Goal: Transaction & Acquisition: Purchase product/service

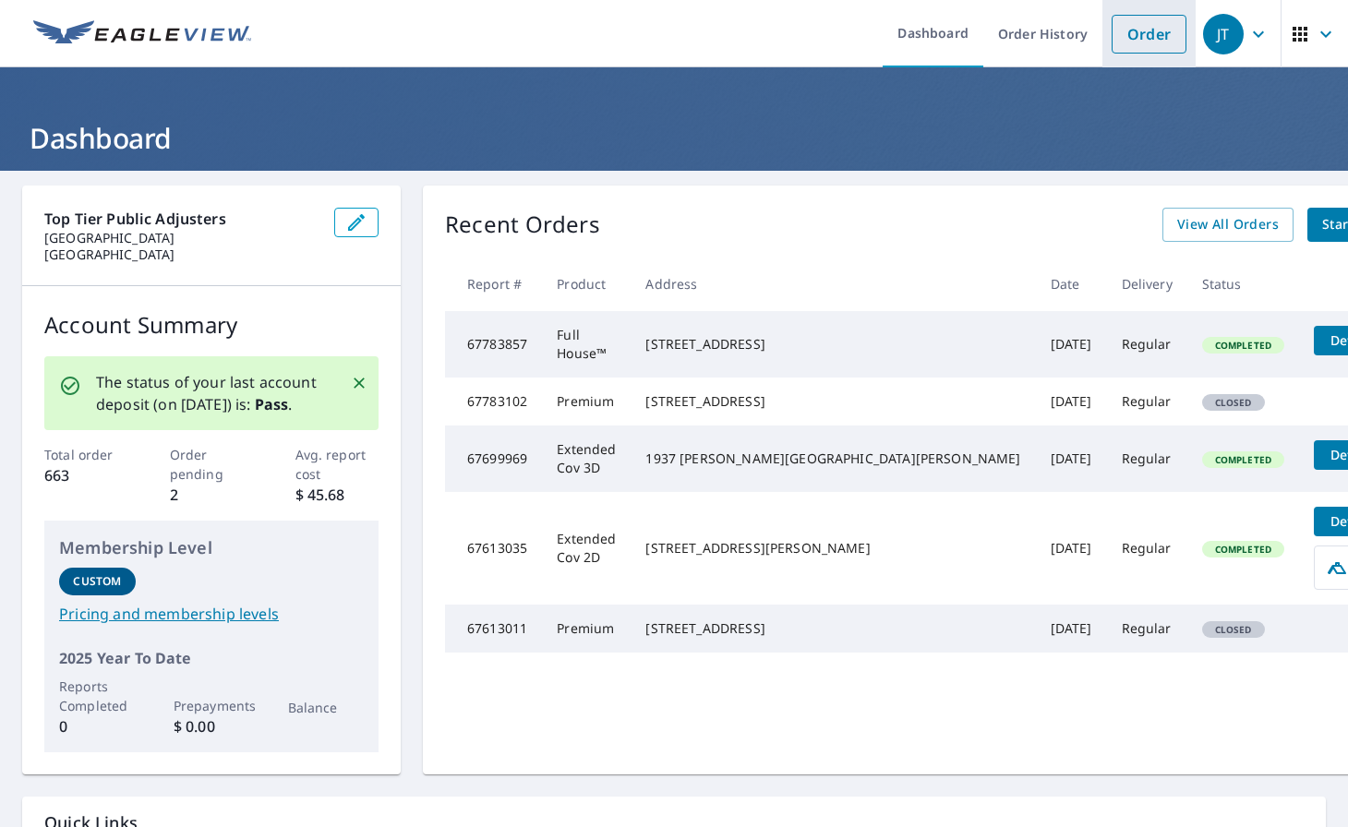
click at [734, 33] on link "Order" at bounding box center [1149, 34] width 75 height 39
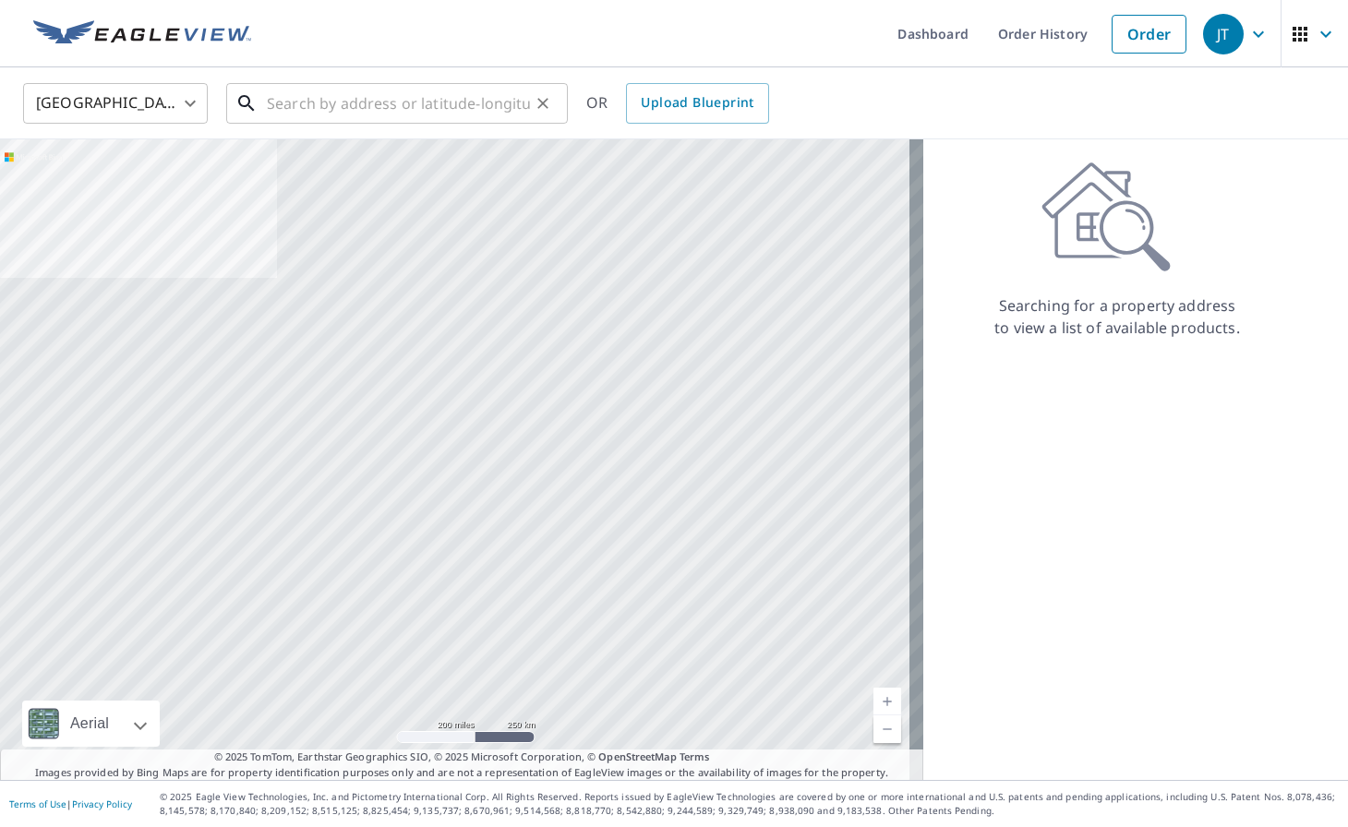
click at [411, 95] on input "text" at bounding box center [398, 104] width 263 height 52
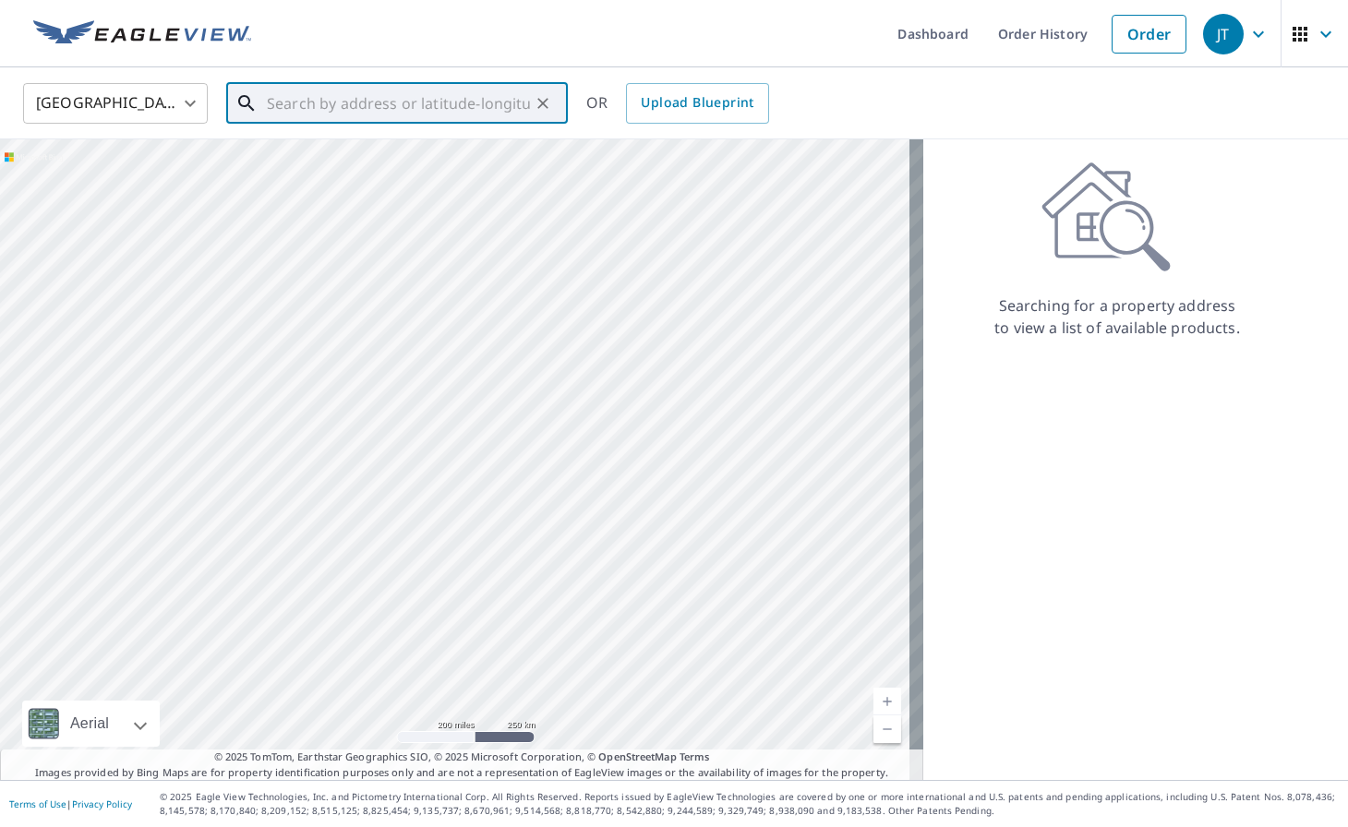
paste input "[STREET_ADDRESS]"
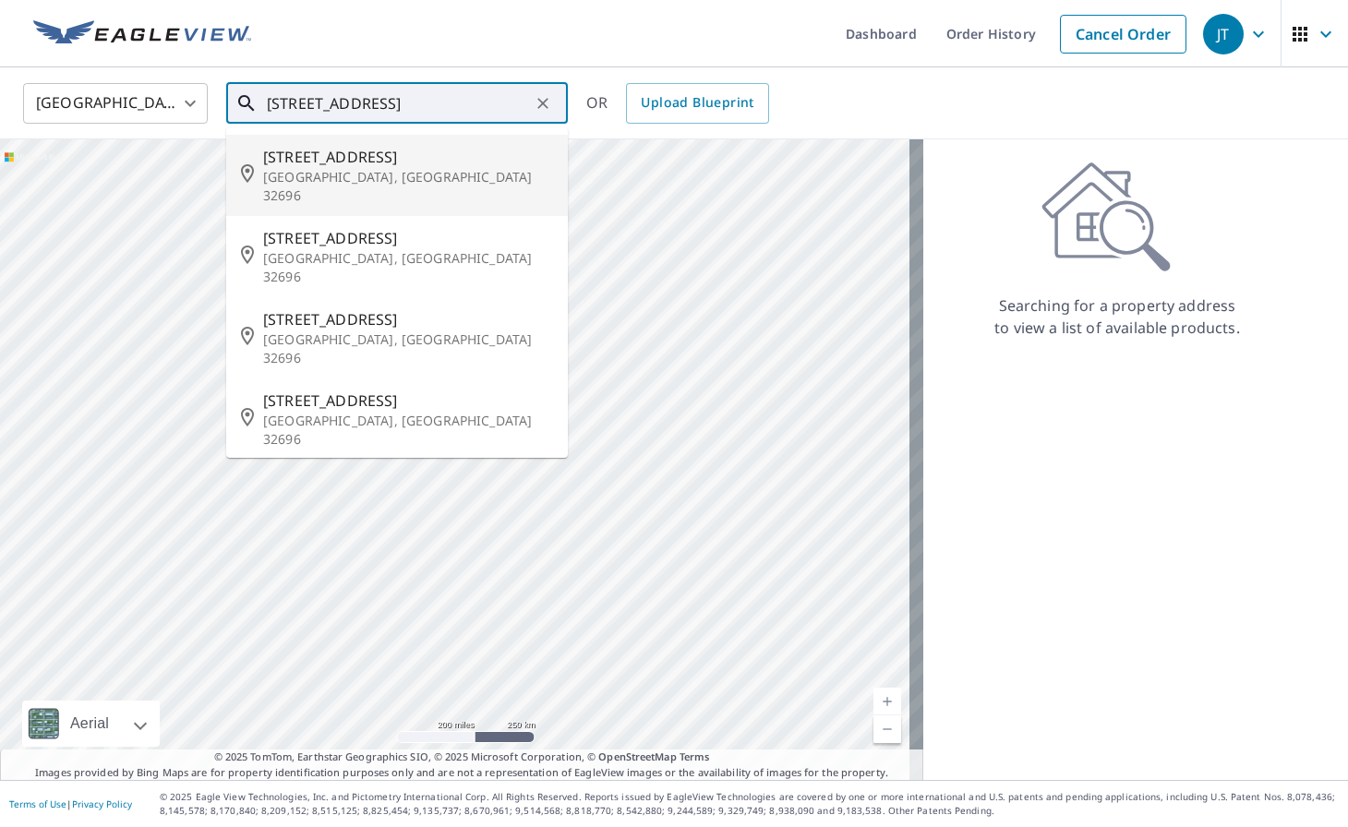
click at [367, 162] on span "[STREET_ADDRESS]" at bounding box center [408, 157] width 290 height 22
type input "[STREET_ADDRESS]"
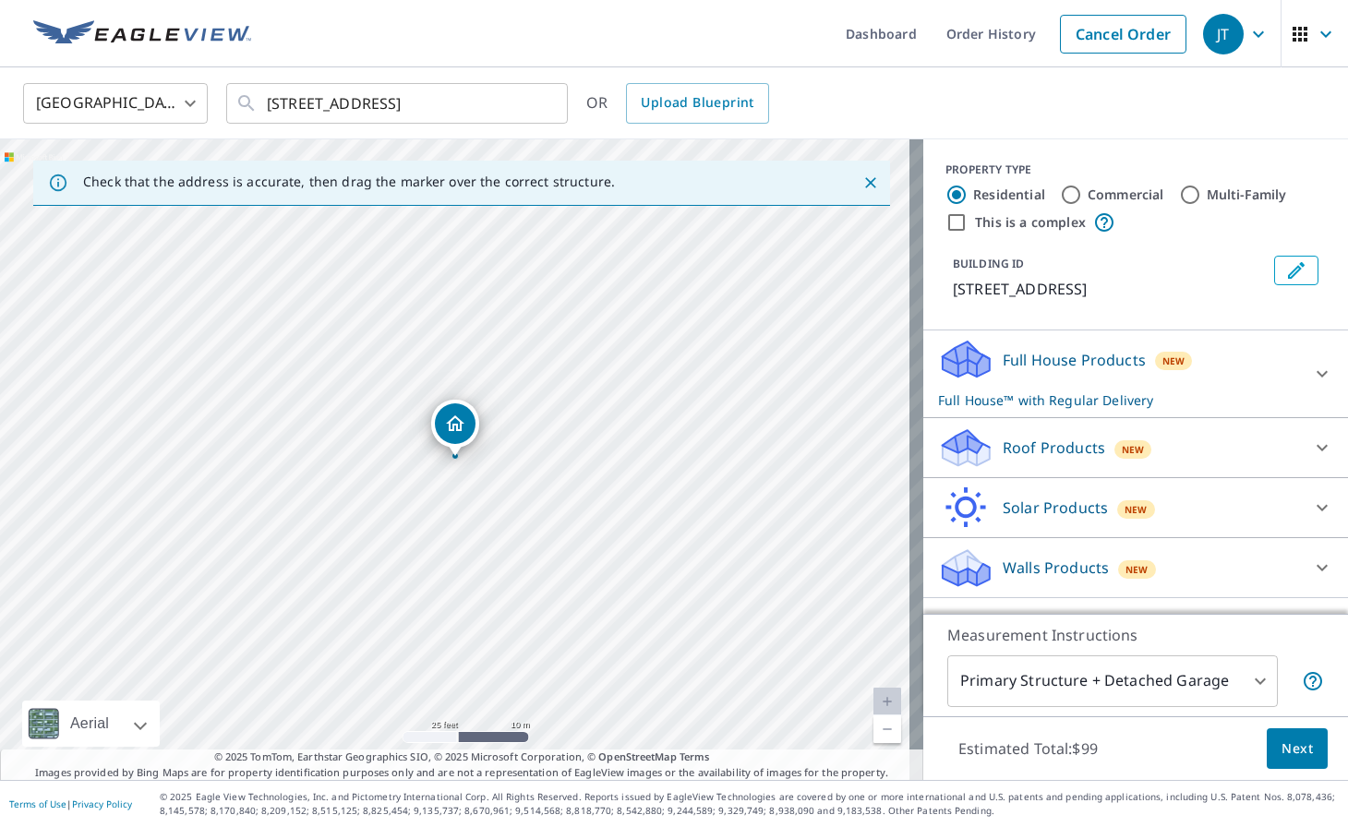
click at [734, 360] on div "Full House Products New Full House™ with Regular Delivery" at bounding box center [1119, 374] width 362 height 72
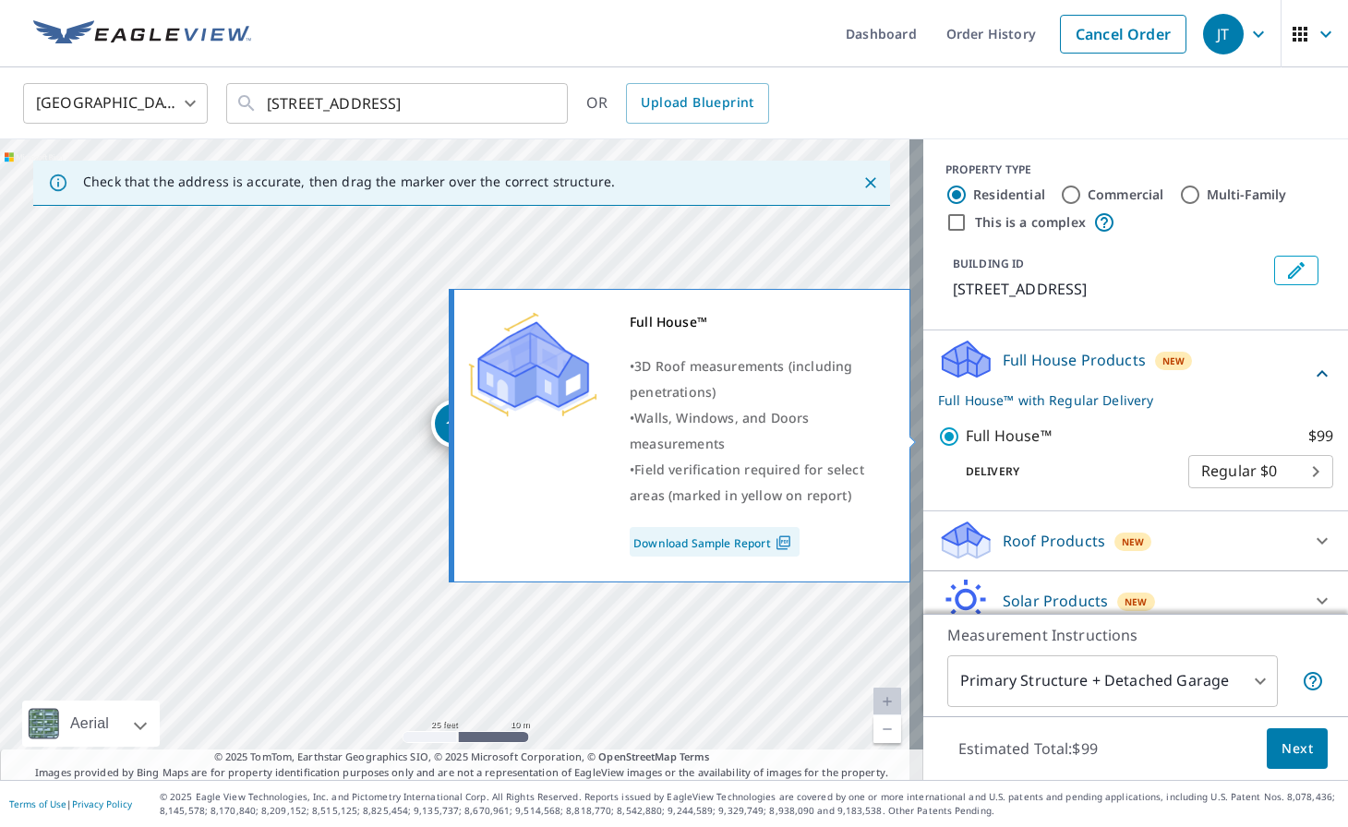
click at [734, 436] on p "Full House™" at bounding box center [1009, 436] width 86 height 23
click at [734, 436] on input "Full House™ $99" at bounding box center [952, 437] width 28 height 22
checkbox input "false"
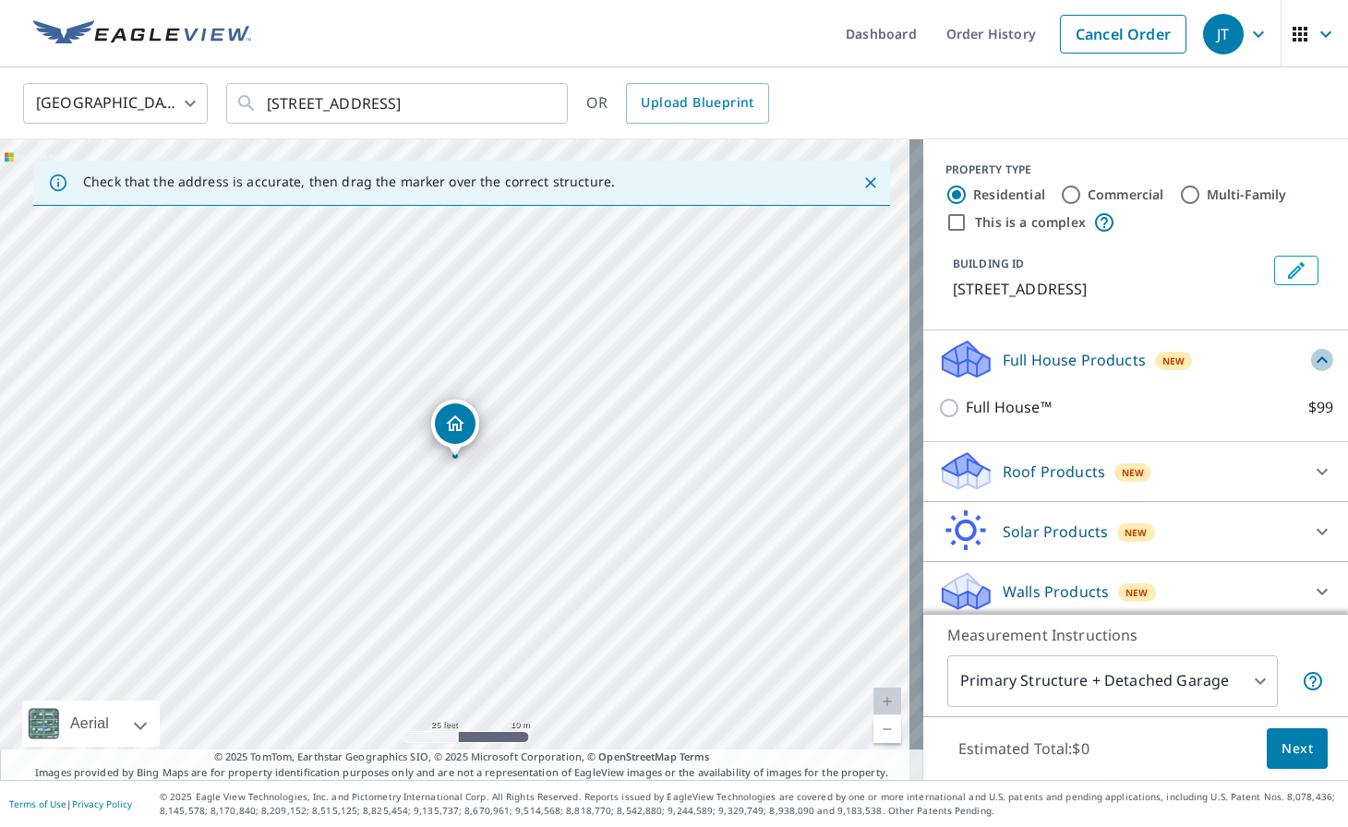
click at [734, 362] on icon at bounding box center [1322, 360] width 22 height 22
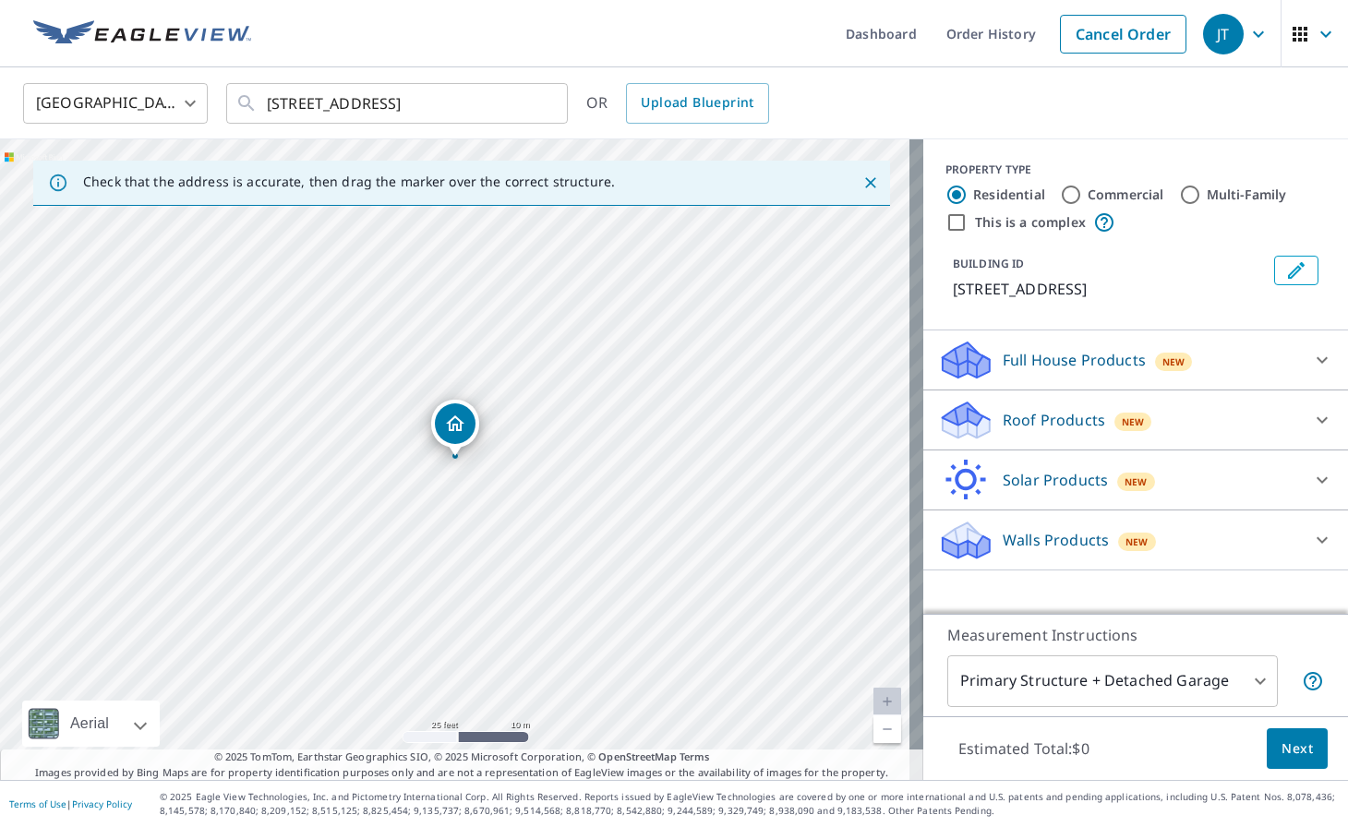
click at [734, 417] on p "Roof Products" at bounding box center [1054, 420] width 103 height 22
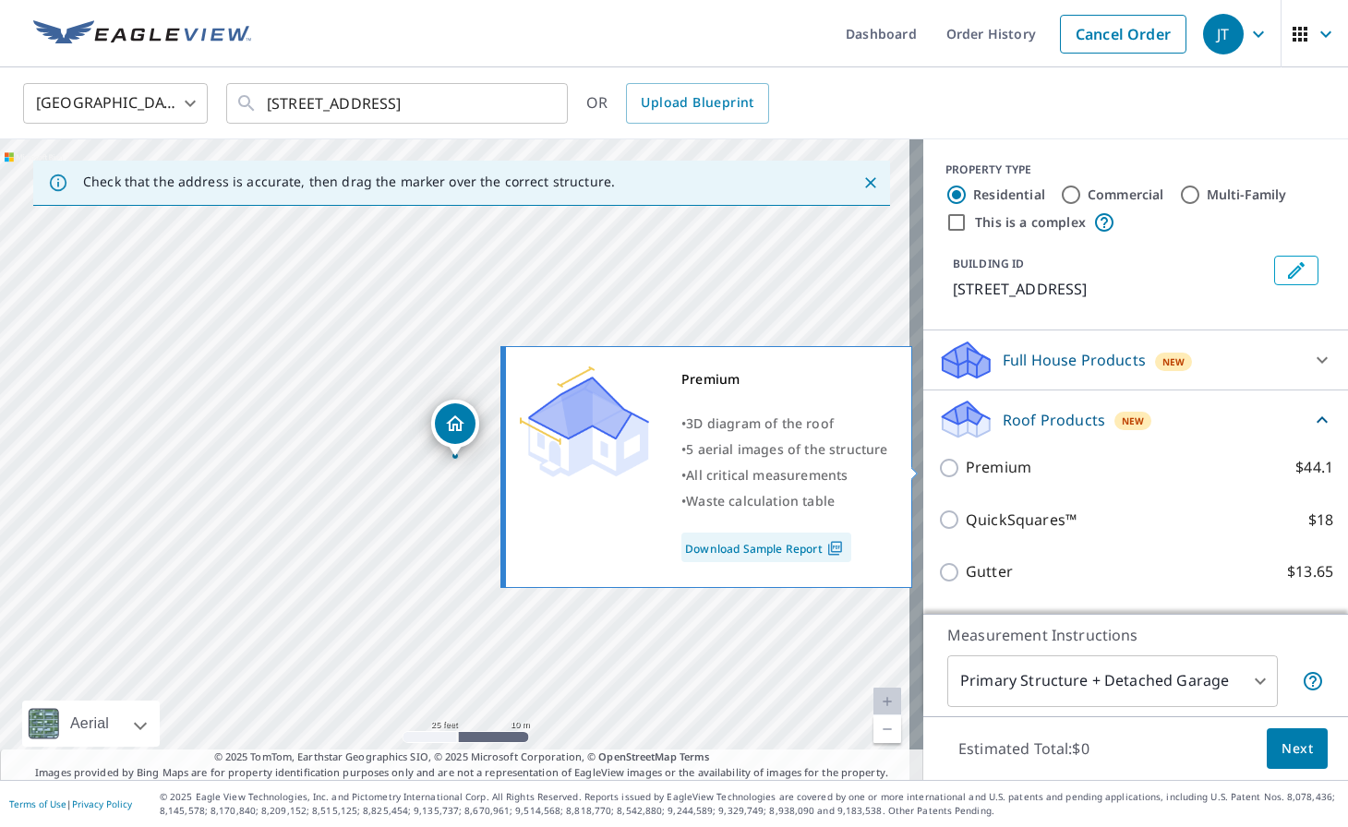
click at [734, 466] on input "Premium $44.1" at bounding box center [952, 468] width 28 height 22
checkbox input "true"
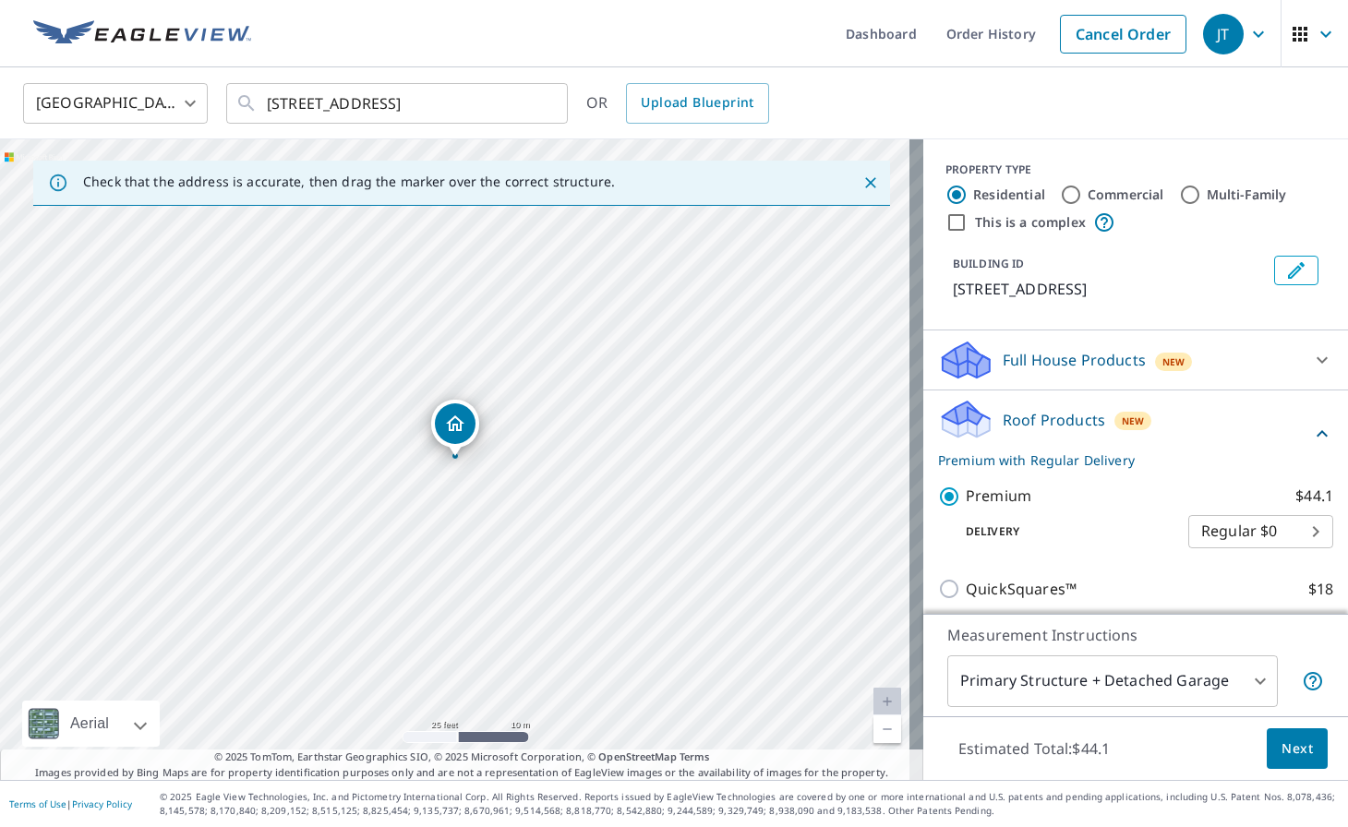
click at [734, 749] on span "Next" at bounding box center [1297, 749] width 31 height 23
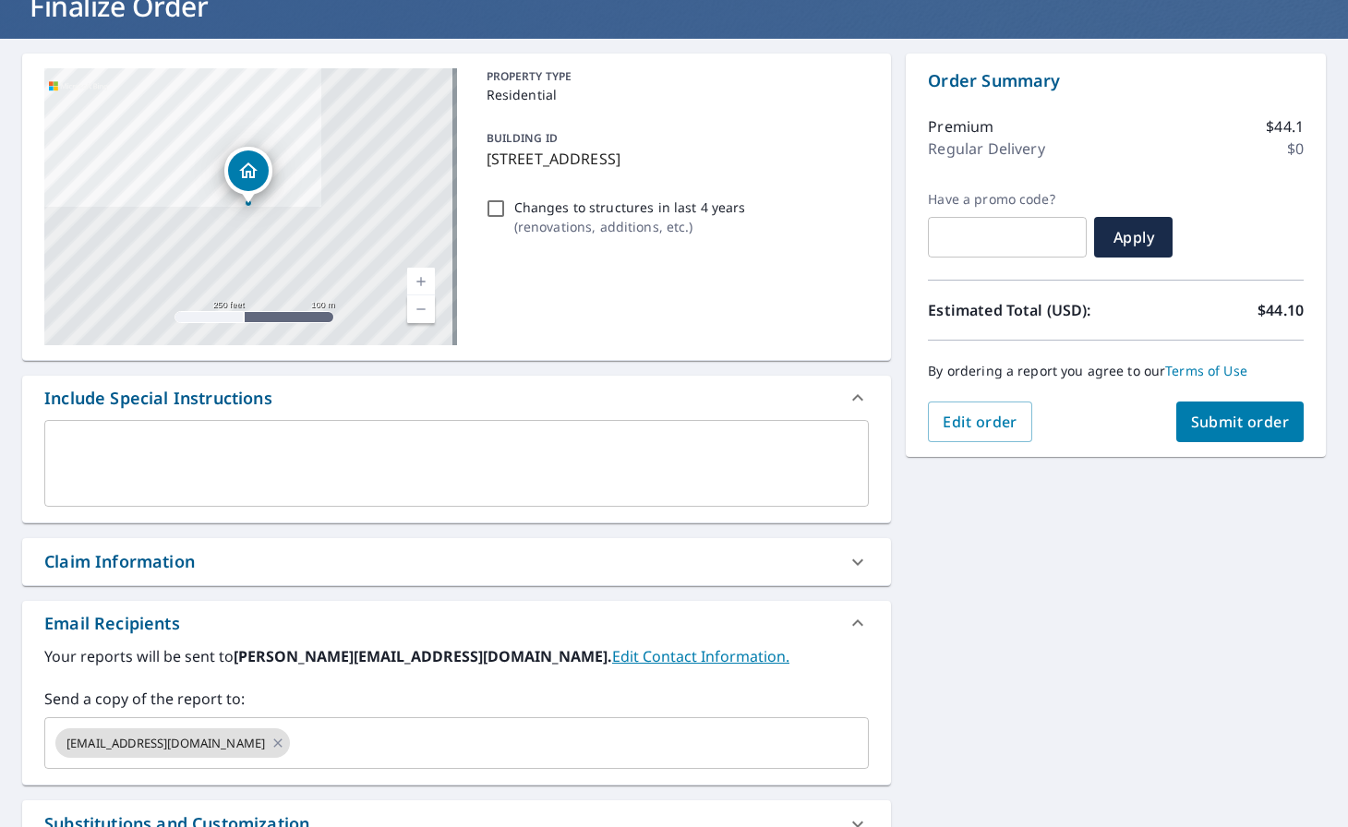
scroll to position [335, 0]
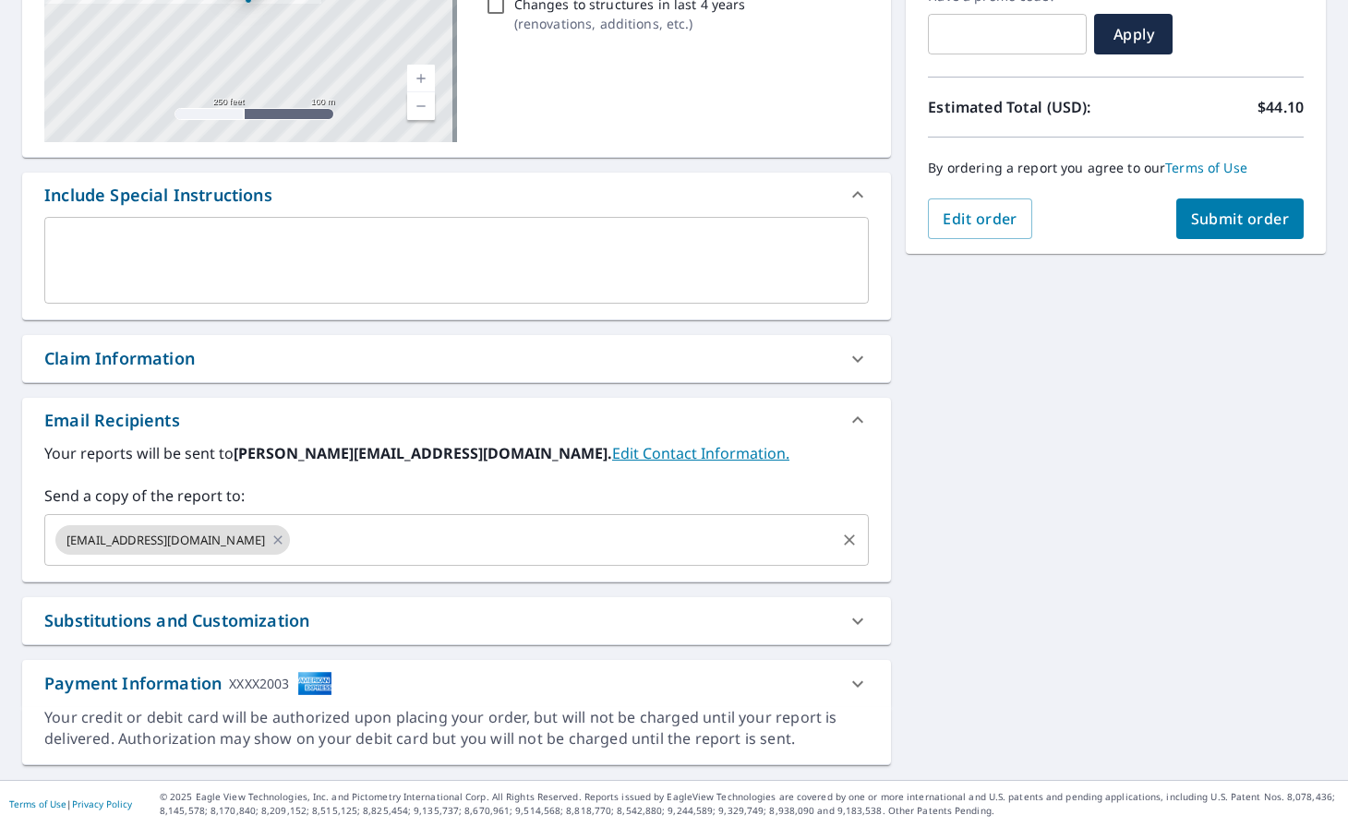
click at [336, 527] on input "text" at bounding box center [563, 540] width 540 height 35
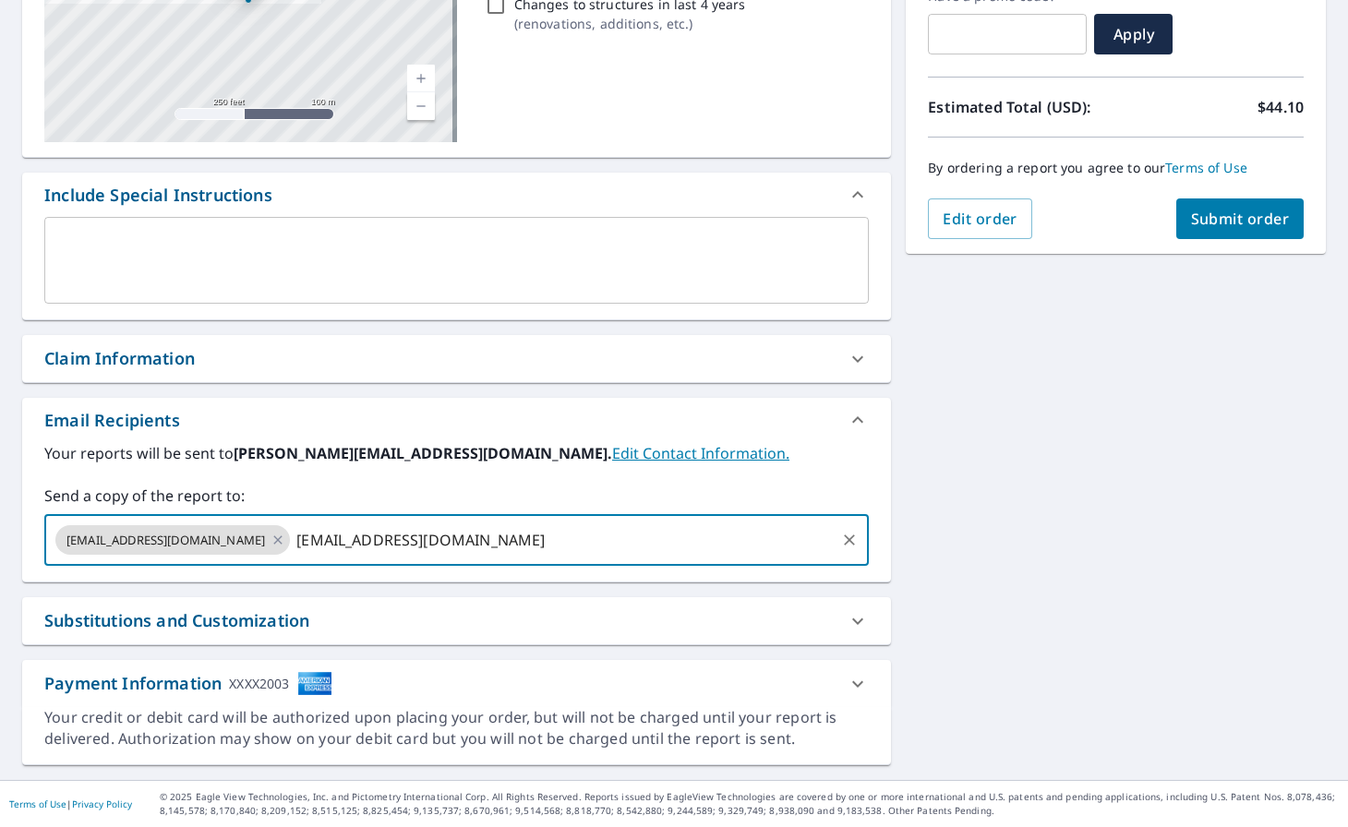
type input "[EMAIL_ADDRESS][DOMAIN_NAME]"
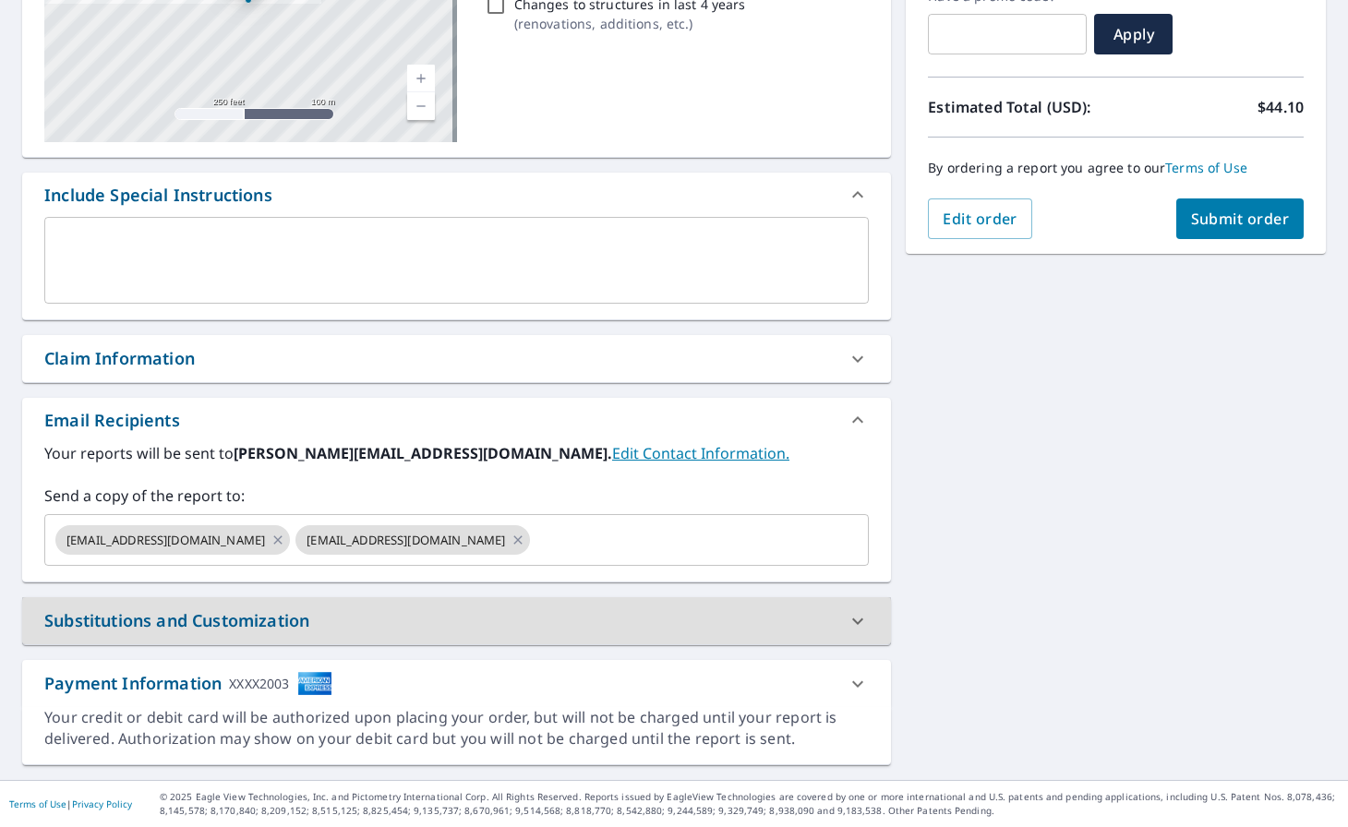
click at [734, 217] on span "Submit order" at bounding box center [1240, 219] width 99 height 20
